Goal: Communication & Community: Answer question/provide support

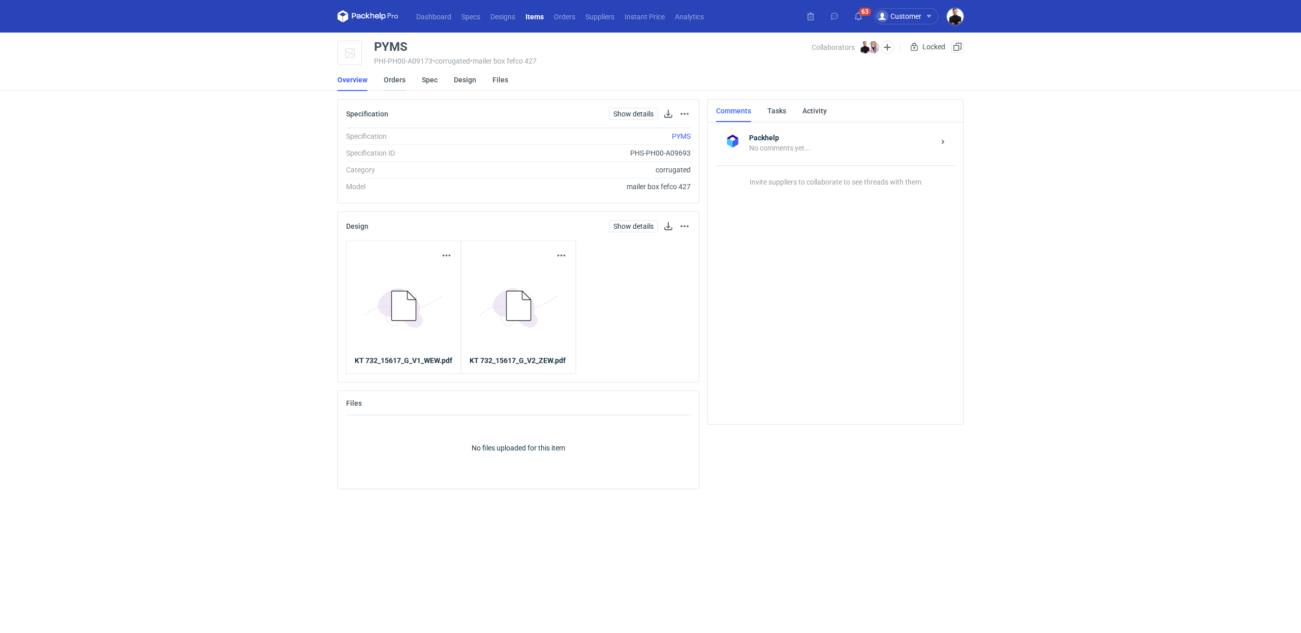
click at [391, 82] on link "Orders" at bounding box center [395, 80] width 22 height 22
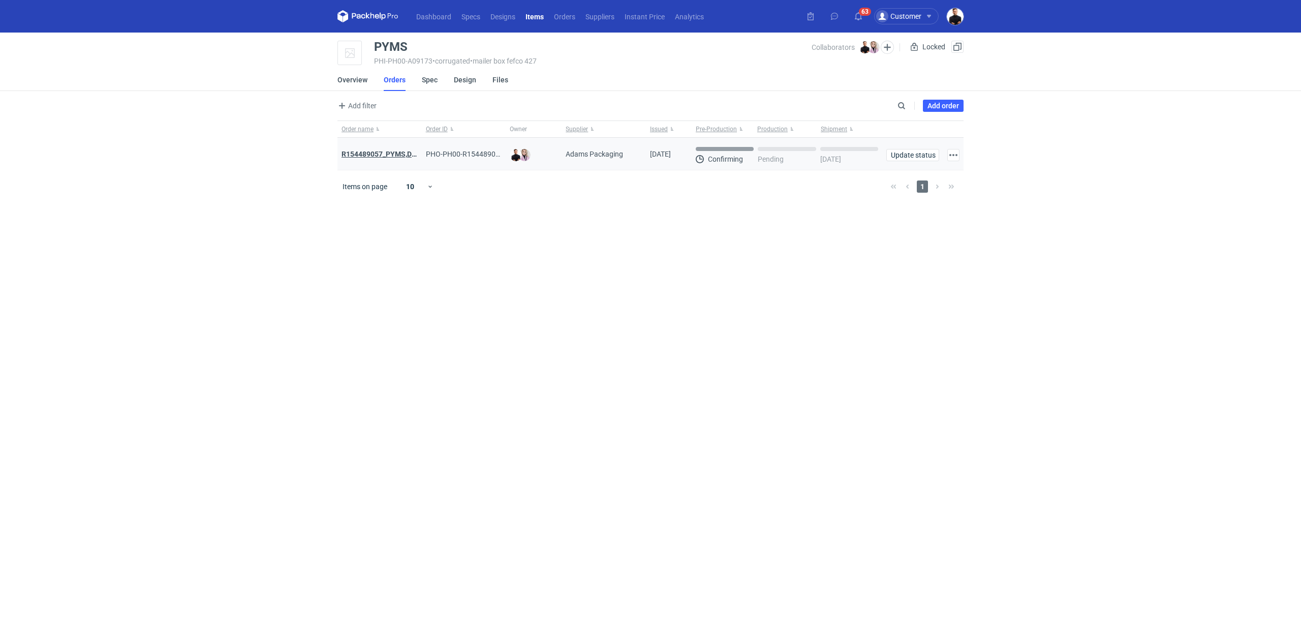
click at [378, 150] on strong "R154489057_PYMS,DEPJ,PVJP" at bounding box center [393, 154] width 102 height 8
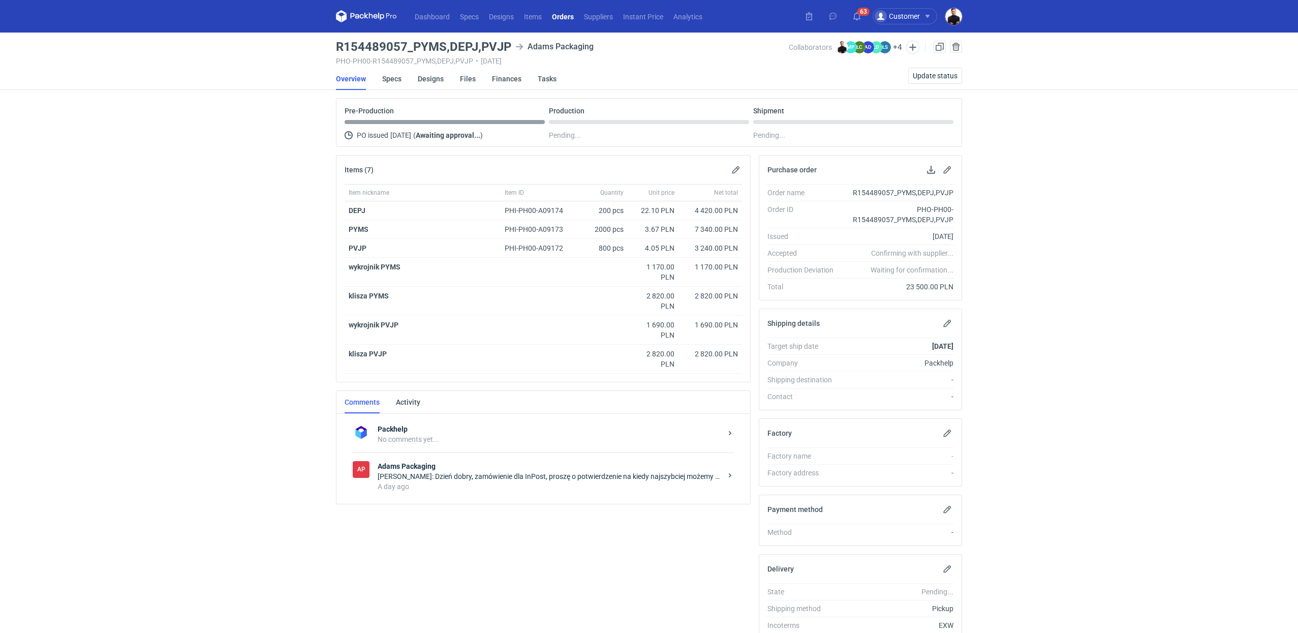
click at [429, 478] on div "[PERSON_NAME]: Dzień dobry, zamówienie dla InPost, proszę o potwierdzenie na ki…" at bounding box center [550, 476] width 344 height 10
click at [469, 571] on textarea "Comment message" at bounding box center [554, 567] width 376 height 28
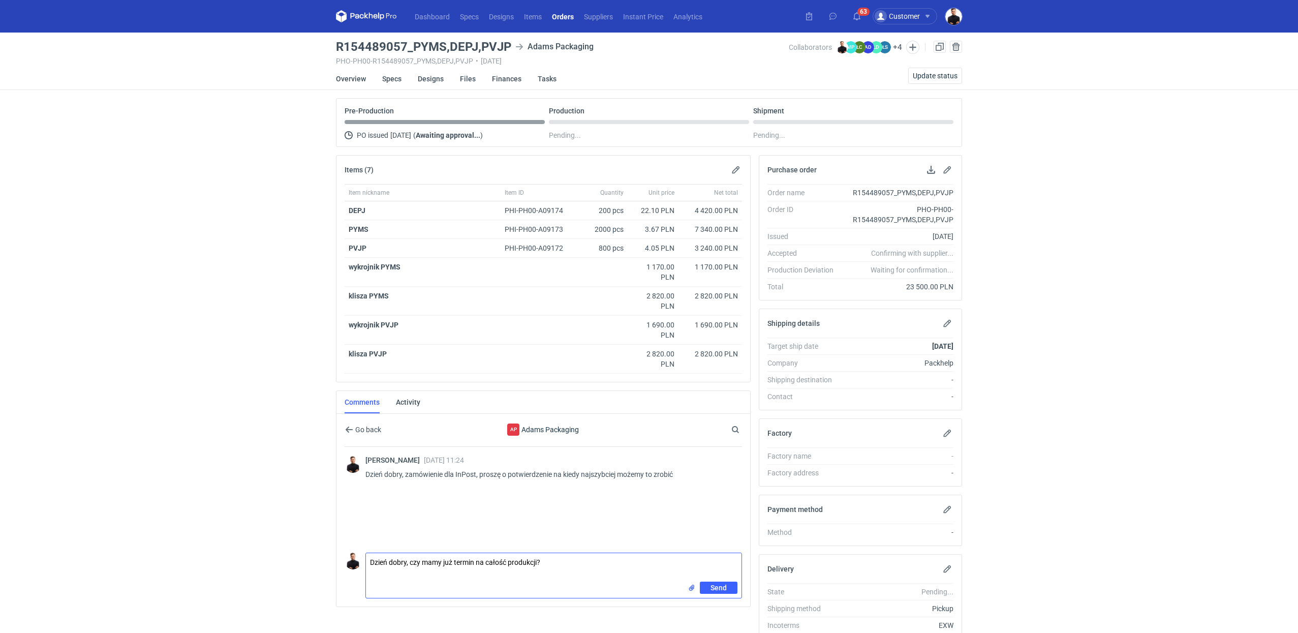
type textarea "Dzień dobry, czy mamy już termin na całość produkcji?"
